Goal: Transaction & Acquisition: Purchase product/service

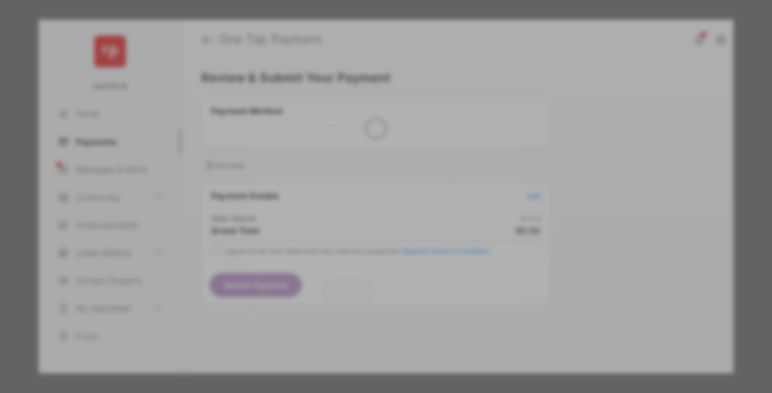
click at [365, 177] on div "Other Amount" at bounding box center [365, 186] width 179 height 19
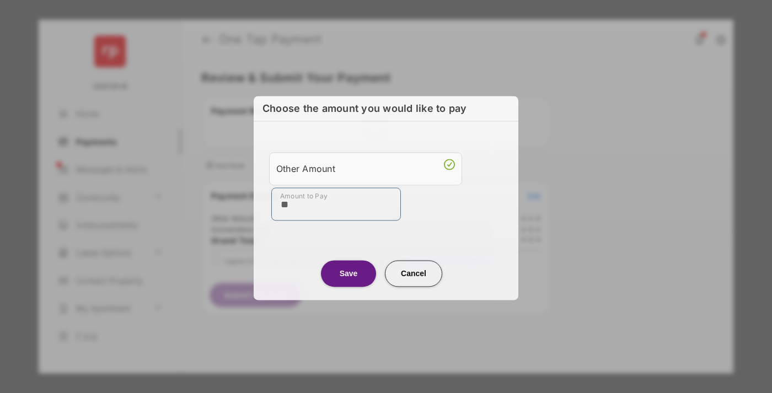
type input "**"
click at [348, 273] on button "Save" at bounding box center [348, 273] width 55 height 26
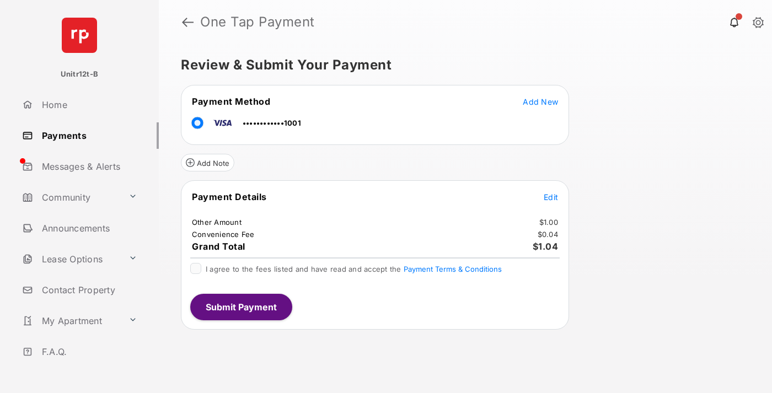
click at [551, 197] on span "Edit" at bounding box center [550, 196] width 14 height 9
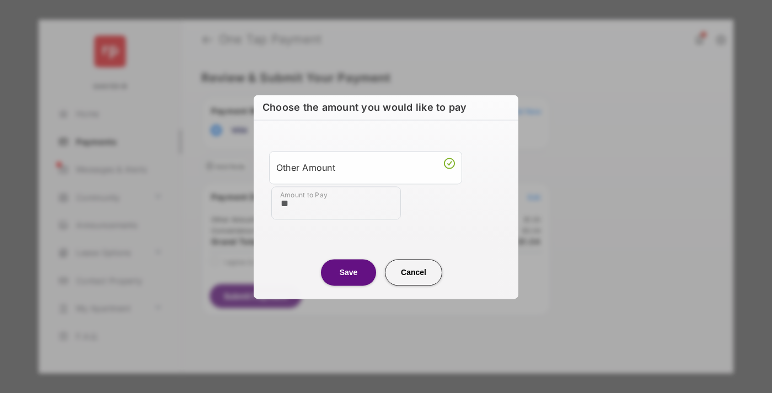
click at [348, 272] on button "Save" at bounding box center [348, 272] width 55 height 26
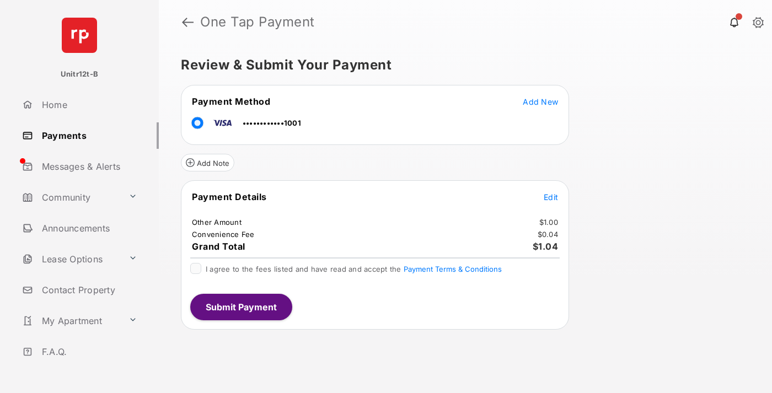
click at [240, 306] on button "Submit Payment" at bounding box center [241, 307] width 102 height 26
